Goal: Use online tool/utility: Utilize a website feature to perform a specific function

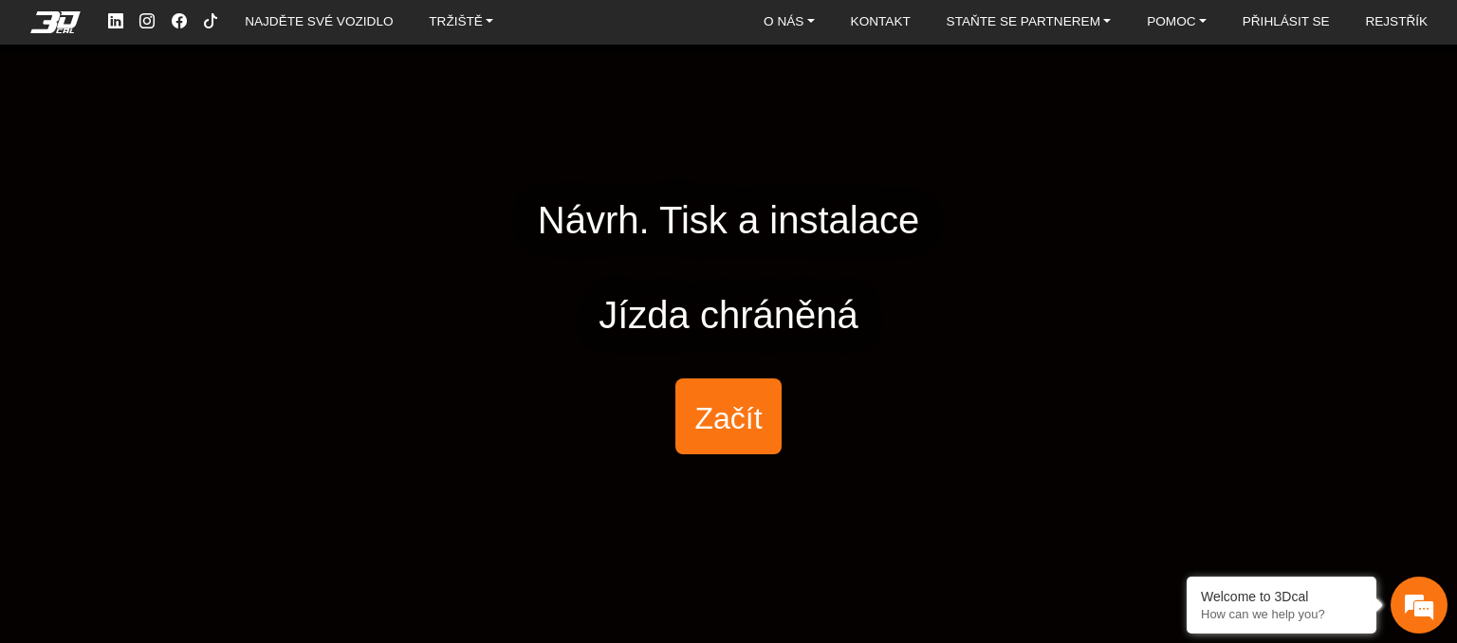
click at [741, 429] on font "Začít" at bounding box center [728, 418] width 67 height 34
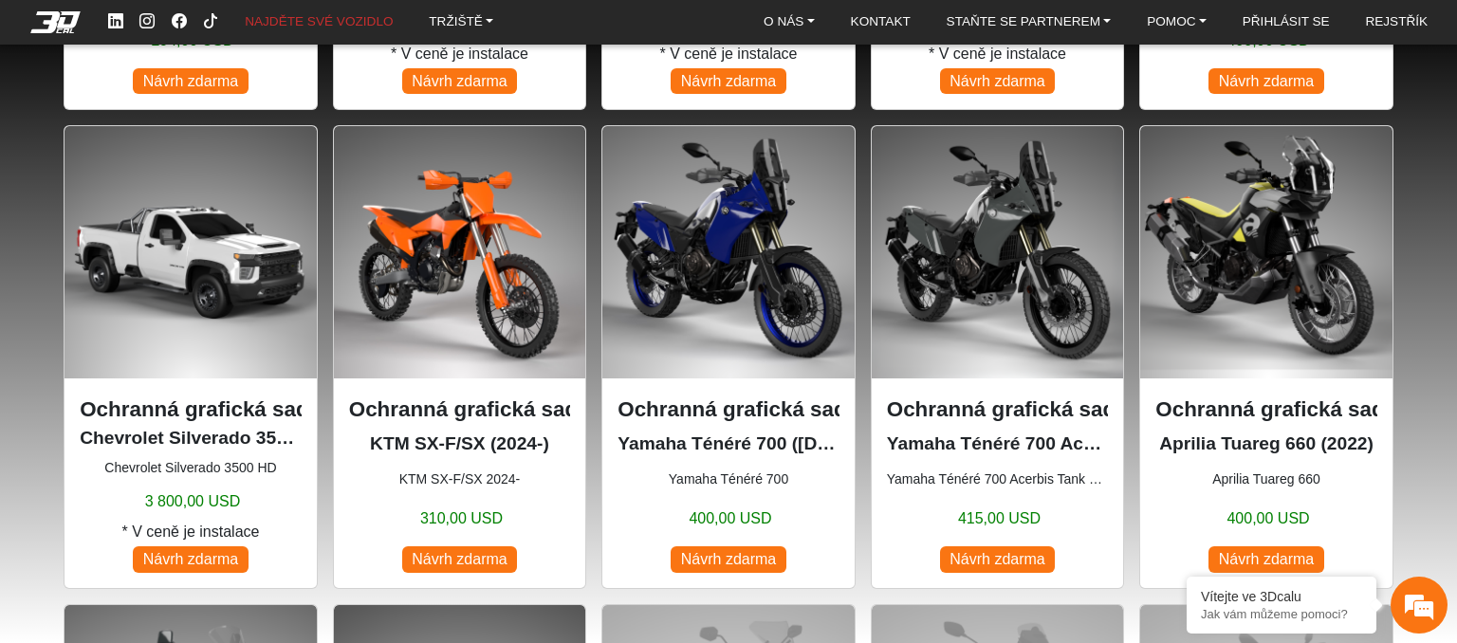
scroll to position [1044, 0]
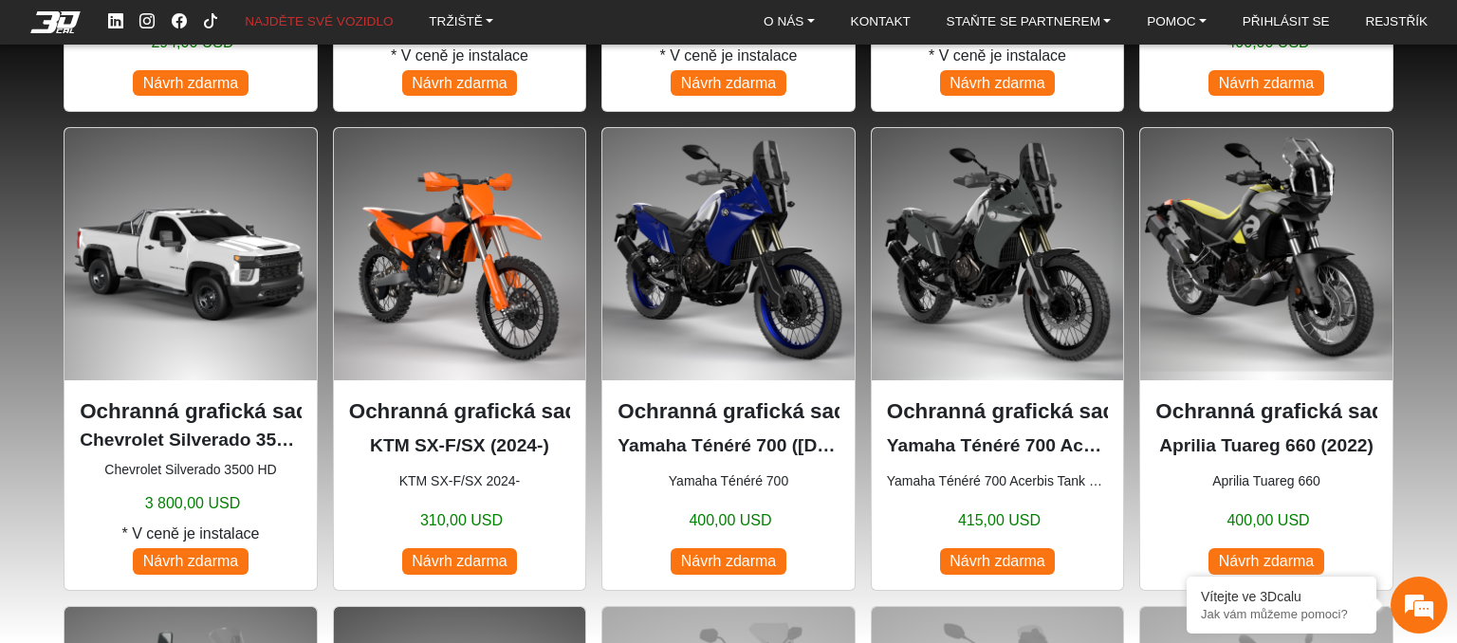
click at [490, 559] on font "Návrh zdarma" at bounding box center [459, 561] width 95 height 16
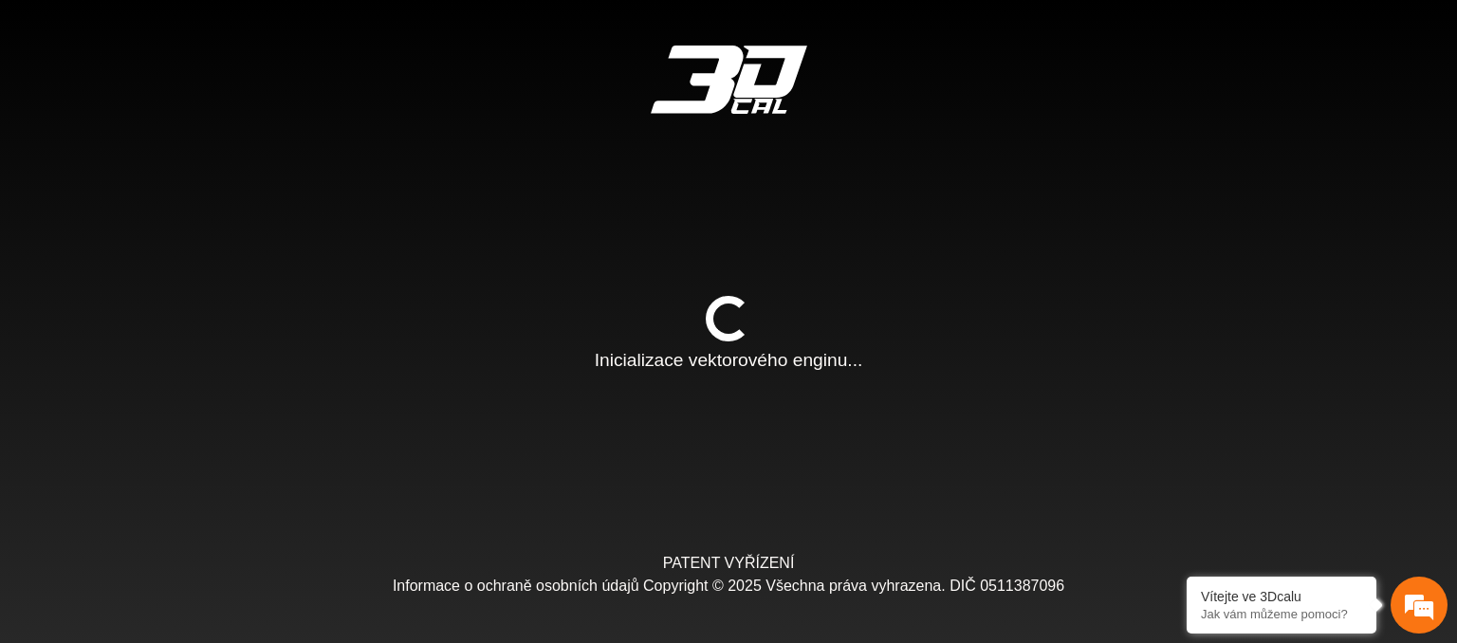
type input "*"
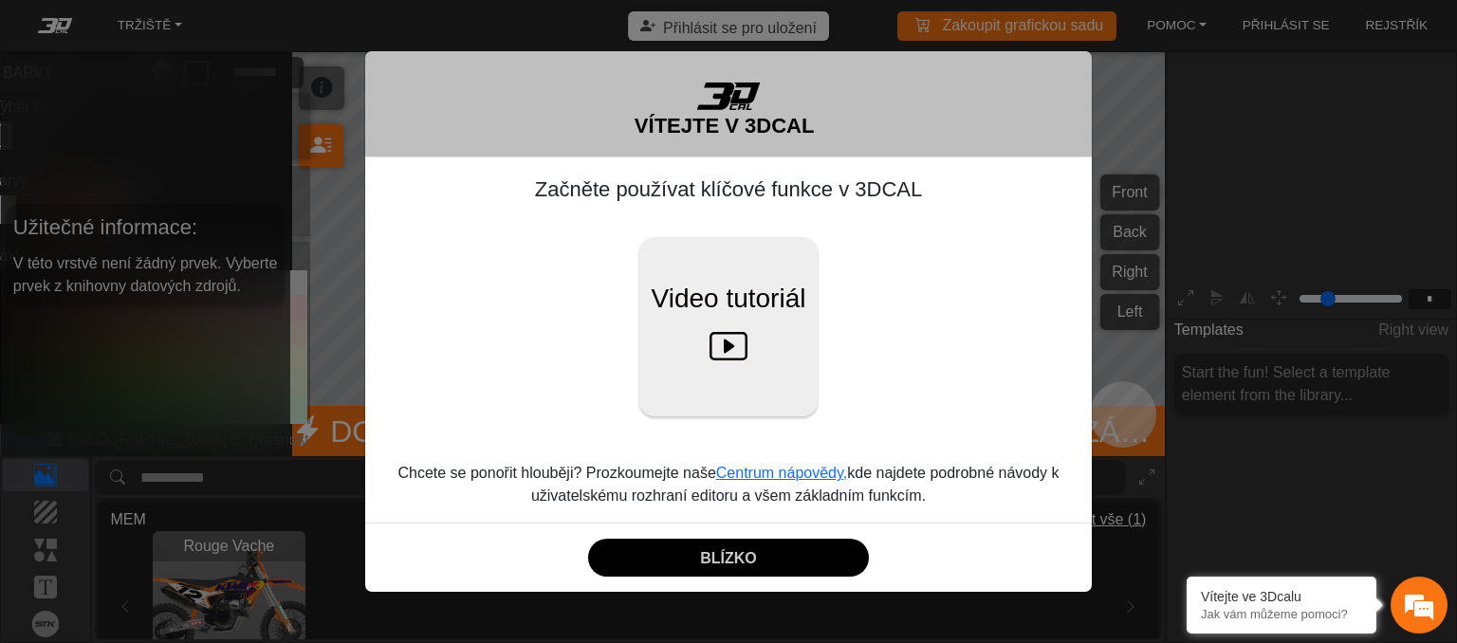
scroll to position [240, 213]
